Goal: Task Accomplishment & Management: Complete application form

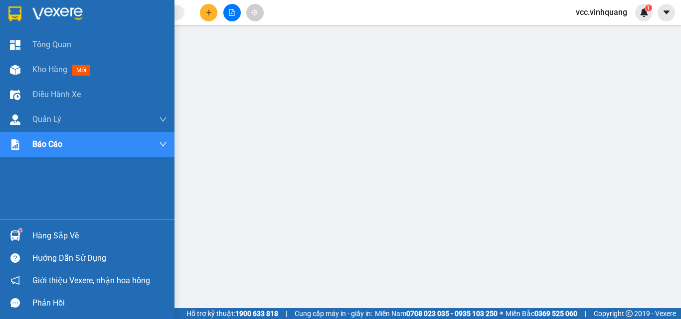
click at [54, 236] on div "Hàng sắp về" at bounding box center [99, 236] width 135 height 15
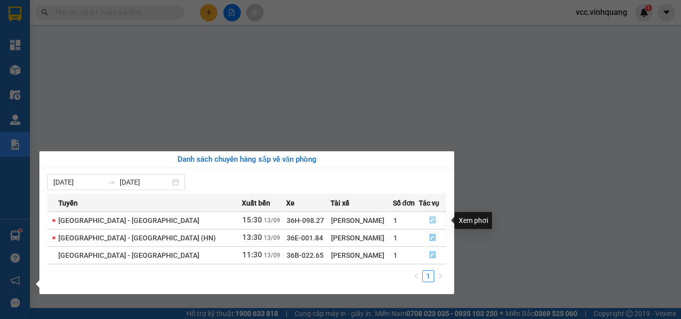
click at [429, 220] on icon "file-done" at bounding box center [432, 220] width 7 height 7
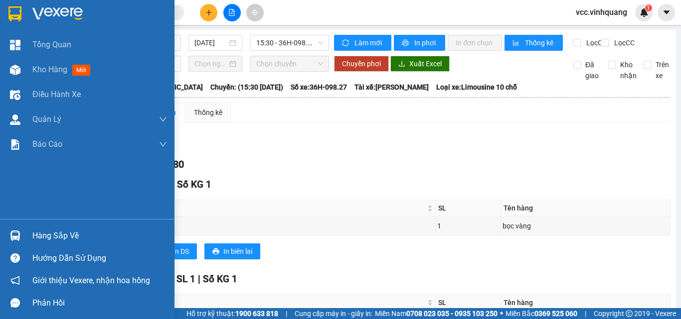
click at [38, 236] on div "Hàng sắp về" at bounding box center [99, 236] width 135 height 15
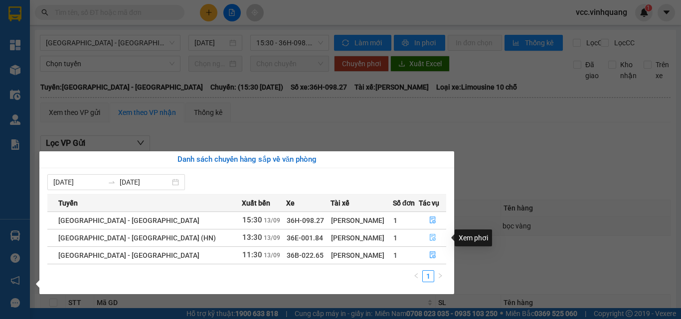
click at [429, 237] on icon "file-done" at bounding box center [432, 238] width 6 height 7
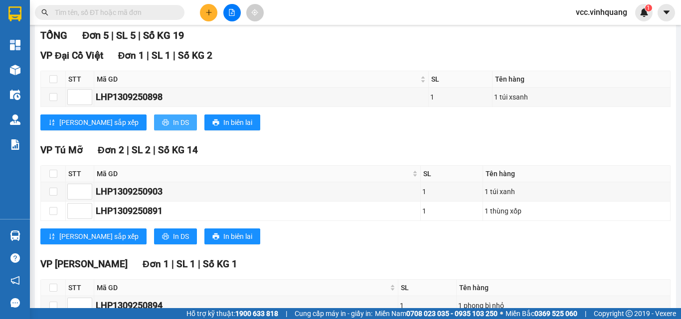
scroll to position [42, 0]
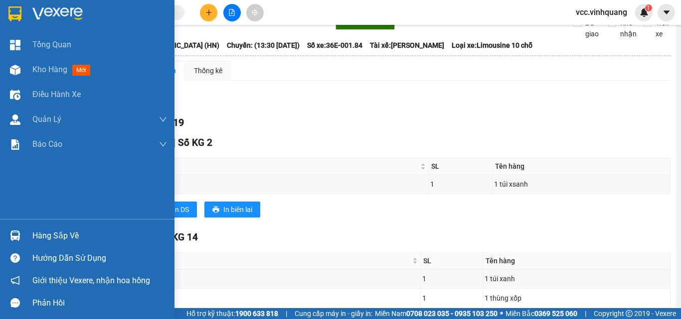
click at [66, 232] on div "Hàng sắp về" at bounding box center [99, 236] width 135 height 15
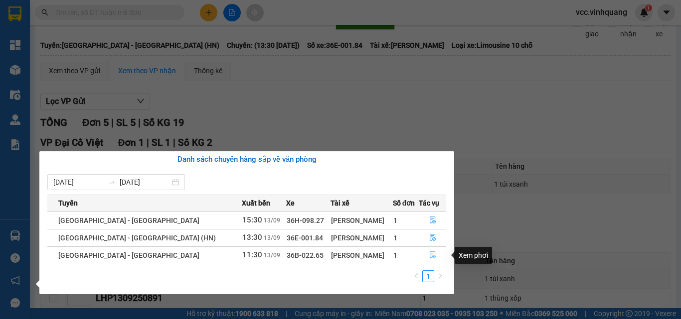
click at [429, 254] on icon "file-done" at bounding box center [432, 255] width 6 height 7
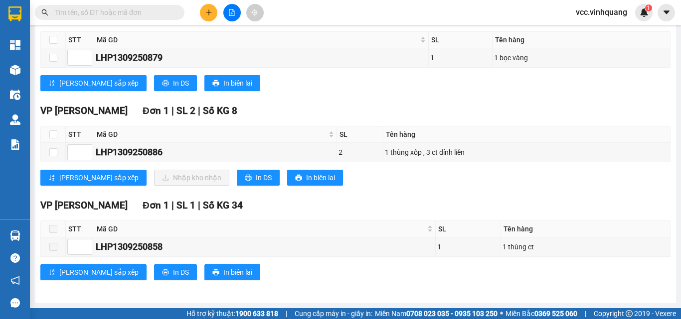
scroll to position [291, 0]
click at [52, 151] on input "checkbox" at bounding box center [53, 152] width 8 height 8
checkbox input "true"
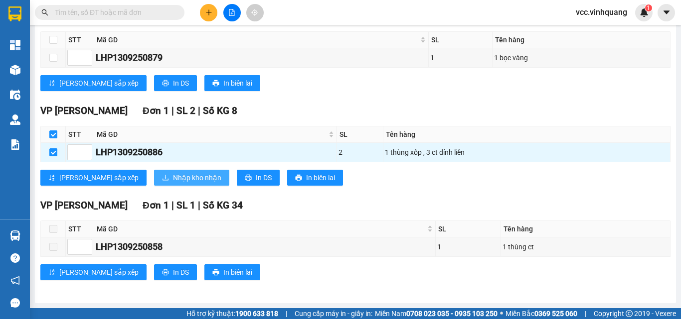
click at [173, 176] on span "Nhập kho nhận" at bounding box center [197, 177] width 48 height 11
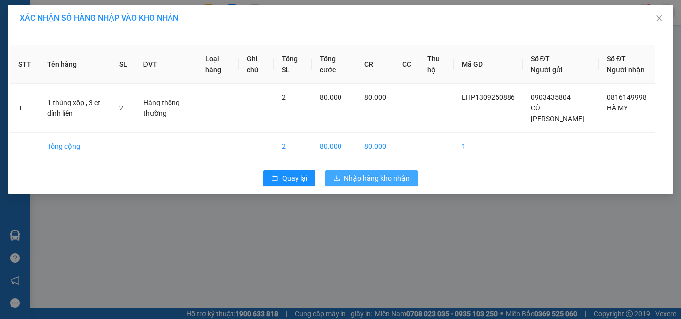
click at [390, 177] on span "Nhập hàng kho nhận" at bounding box center [377, 178] width 66 height 11
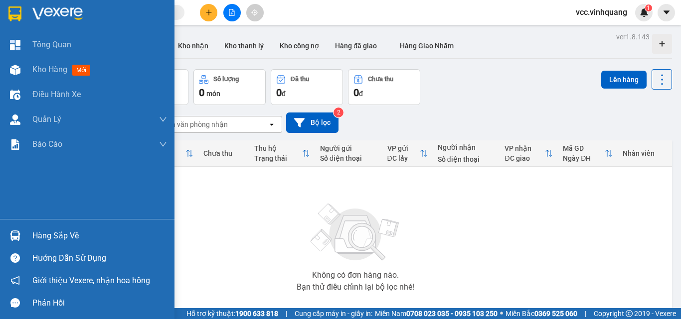
click at [62, 233] on div "Hàng sắp về" at bounding box center [99, 236] width 135 height 15
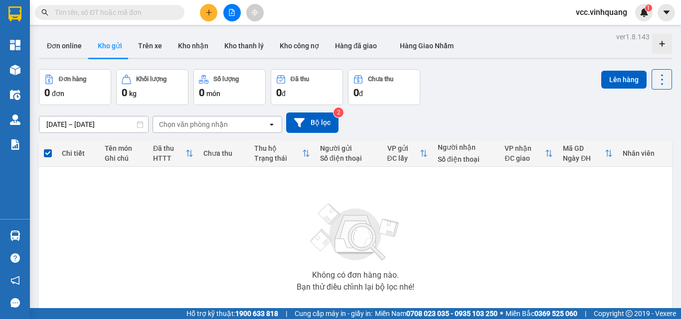
click at [524, 223] on section "Kết quả tìm kiếm ( 0 ) Bộ lọc No Data vcc.vinhquang 1 Tổng Quan Kho hàng mới Đi…" at bounding box center [340, 159] width 681 height 319
click at [153, 13] on input "text" at bounding box center [114, 12] width 118 height 11
paste input "0816149998"
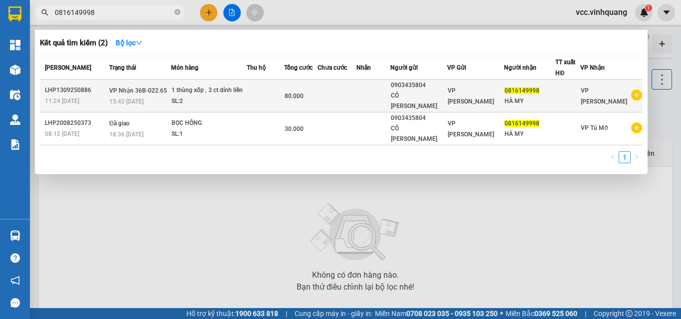
type input "0816149998"
click at [437, 90] on div "0903435804" at bounding box center [419, 85] width 56 height 10
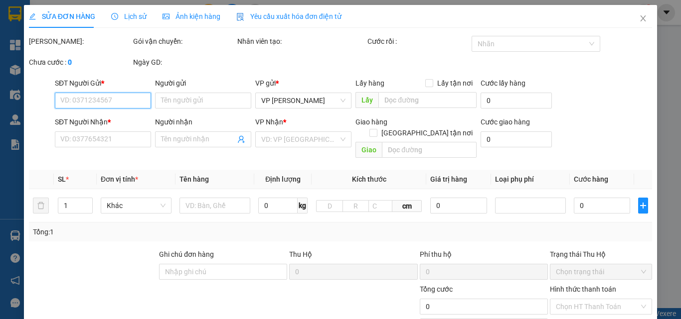
type input "0903435804"
type input "CÔ [PERSON_NAME]"
type input "0816149998"
type input "HÀ MY"
type input "80.000"
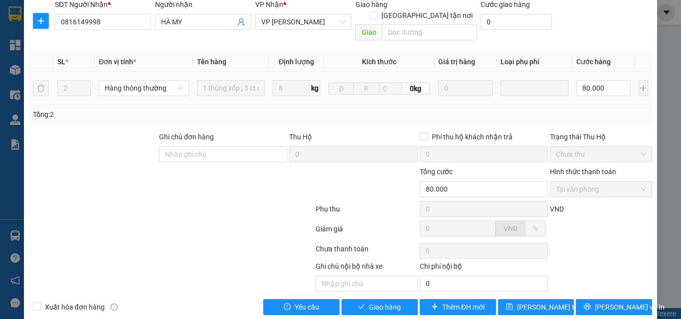
scroll to position [144, 0]
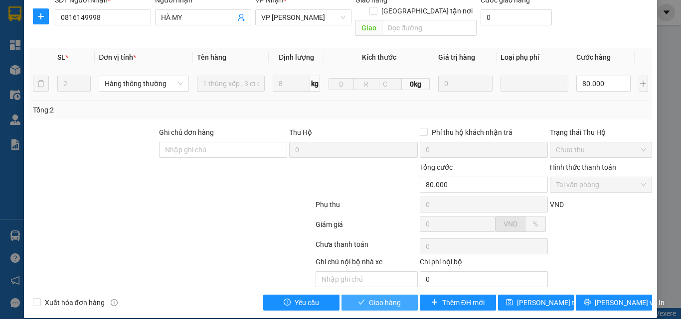
click at [373, 297] on span "Giao hàng" at bounding box center [385, 302] width 32 height 11
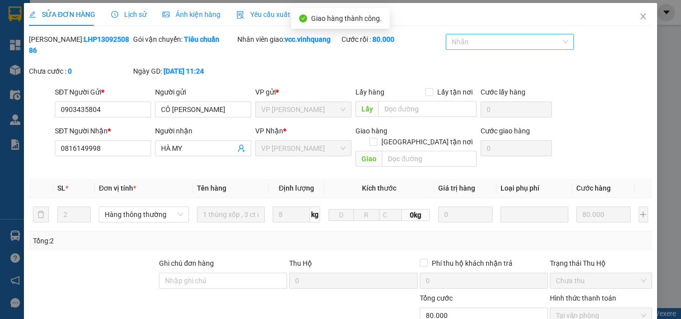
scroll to position [0, 0]
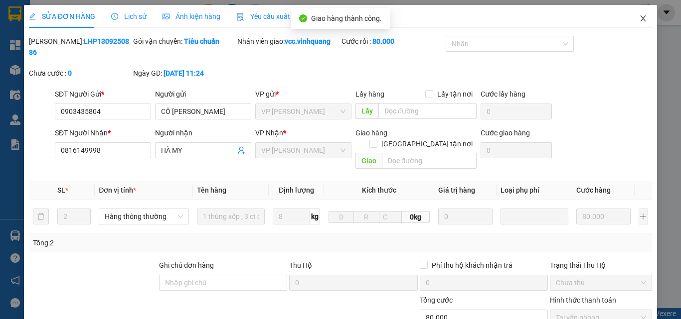
click at [639, 17] on icon "close" at bounding box center [643, 18] width 8 height 8
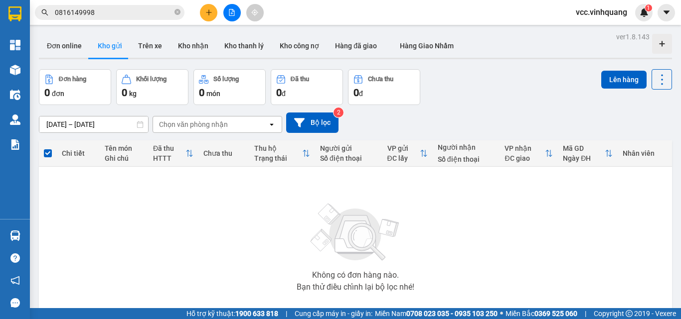
click at [208, 12] on icon "plus" at bounding box center [208, 12] width 7 height 7
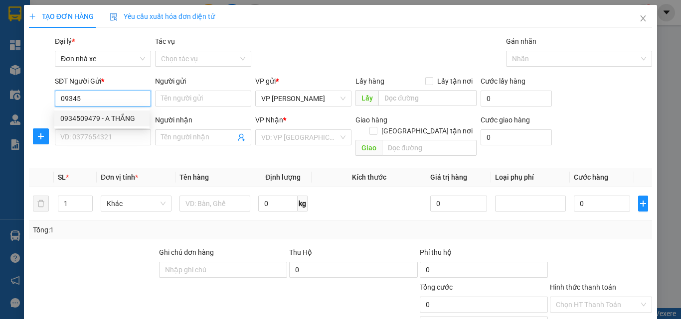
click at [92, 117] on div "0934509479 - A THẮNG" at bounding box center [101, 118] width 83 height 11
type input "0934509479"
type input "A THẮNG"
type input "0844776666"
type input "DŨNG"
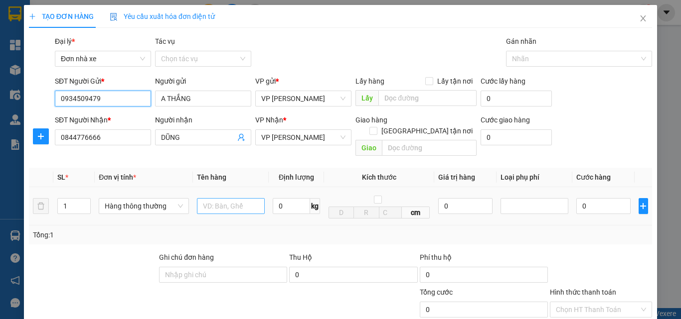
type input "0934509479"
click at [228, 198] on input "text" at bounding box center [231, 206] width 68 height 16
type input "BỌC XÁM"
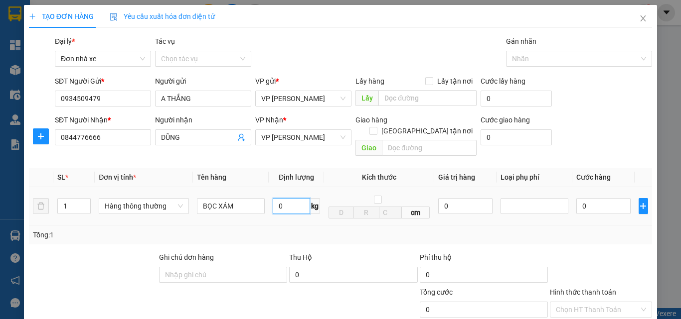
click at [286, 198] on input "0" at bounding box center [291, 206] width 37 height 16
type input "6"
type input "40.000"
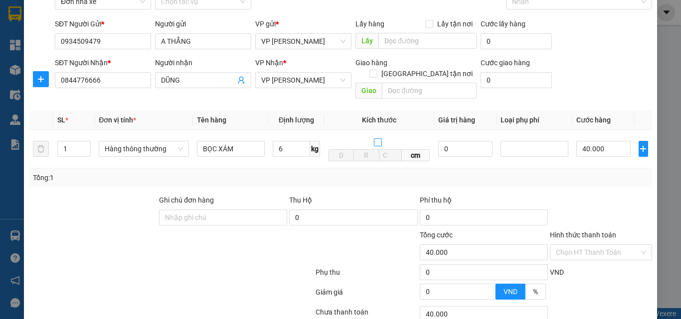
scroll to position [126, 0]
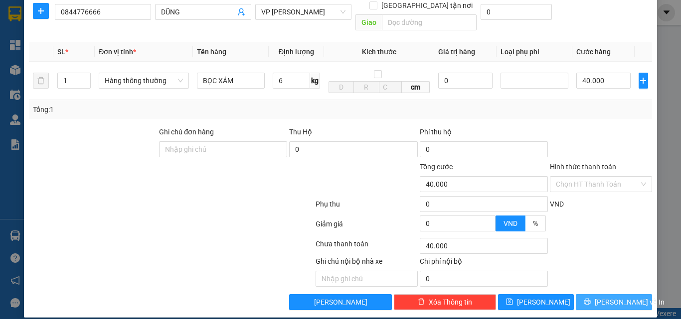
click at [606, 297] on span "[PERSON_NAME] và In" at bounding box center [629, 302] width 70 height 11
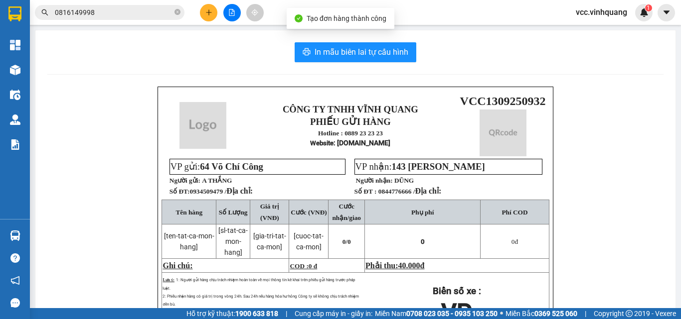
click at [606, 293] on div "CÔNG TY TNHH VĨNH QUANG PHIẾU GỬI HÀNG Hotline : 0889 23 23 23 Website : [DOMAI…" at bounding box center [355, 257] width 616 height 340
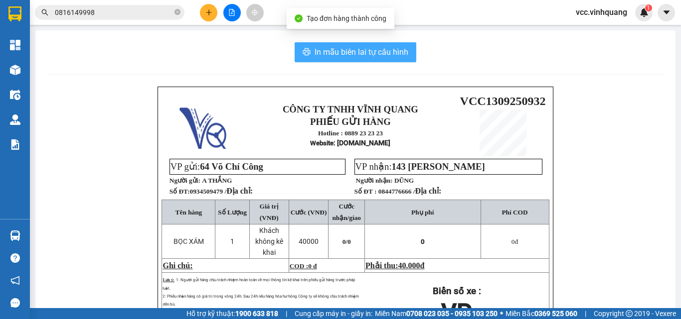
click at [347, 48] on span "In mẫu biên lai tự cấu hình" at bounding box center [361, 52] width 94 height 12
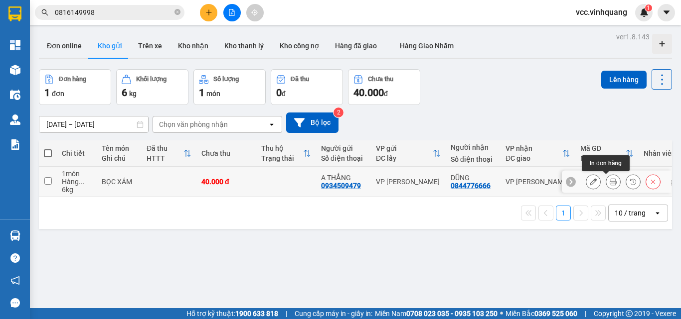
click at [606, 183] on button at bounding box center [613, 181] width 14 height 17
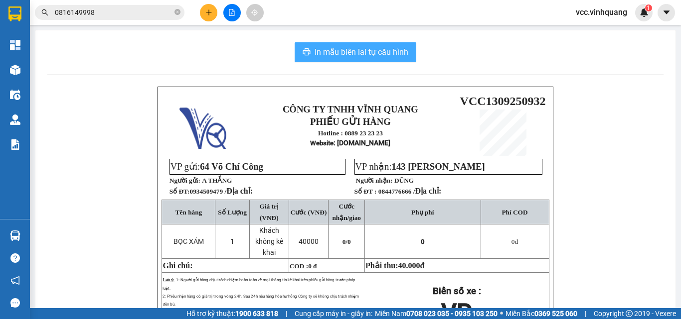
click at [370, 51] on span "In mẫu biên lai tự cấu hình" at bounding box center [361, 52] width 94 height 12
